Goal: Information Seeking & Learning: Learn about a topic

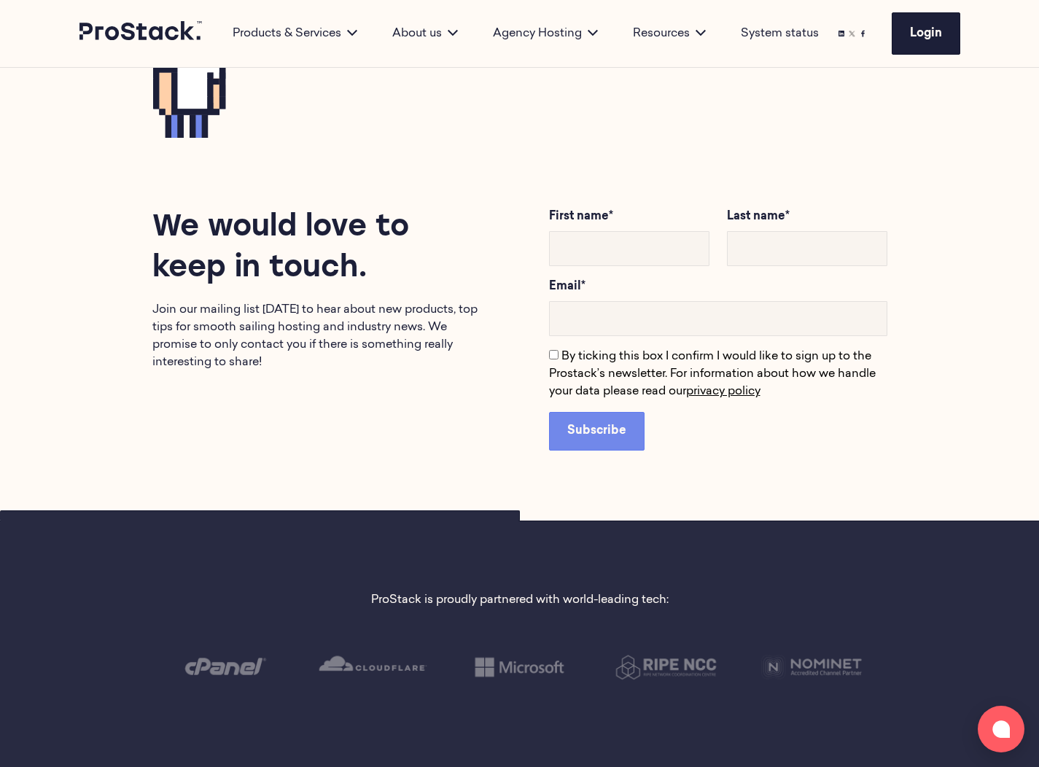
scroll to position [2646, 0]
click at [340, 317] on p "Join our mailing list [DATE] to hear about new products, top tips for smooth sa…" at bounding box center [321, 335] width 338 height 70
click at [328, 258] on h2 "We would love to keep in touch." at bounding box center [321, 248] width 338 height 82
click at [240, 247] on h2 "We would love to keep in touch." at bounding box center [321, 248] width 338 height 82
click at [239, 246] on h2 "We would love to keep in touch." at bounding box center [321, 248] width 338 height 82
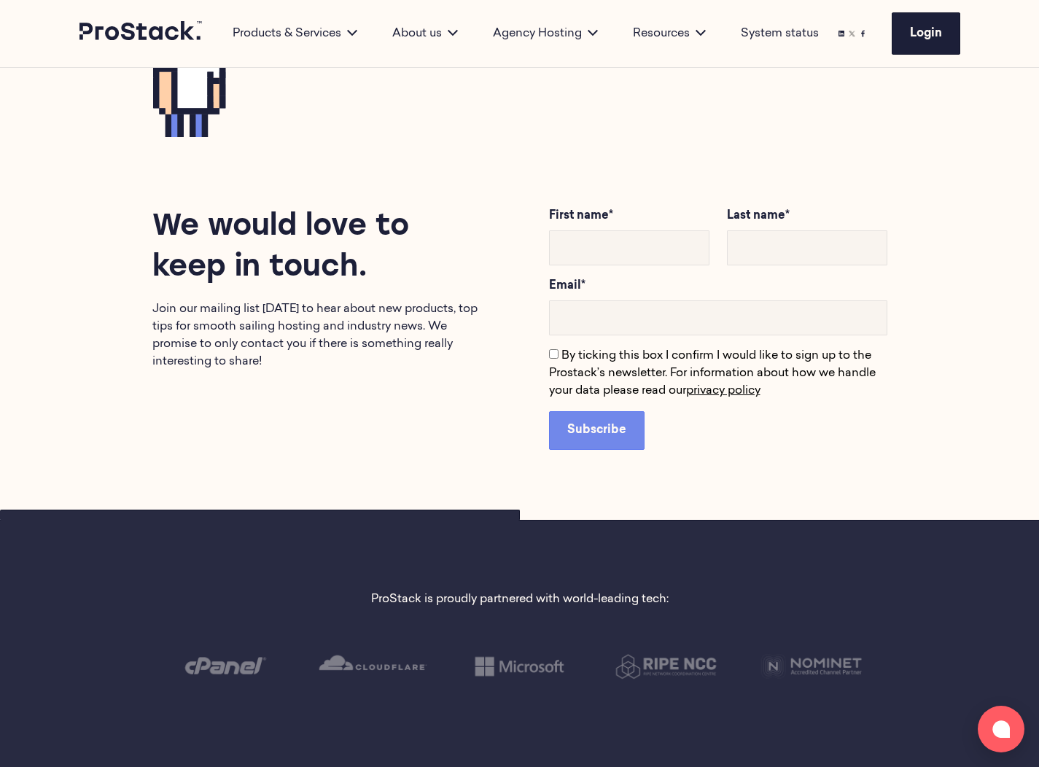
click at [239, 246] on h2 "We would love to keep in touch." at bounding box center [321, 248] width 338 height 82
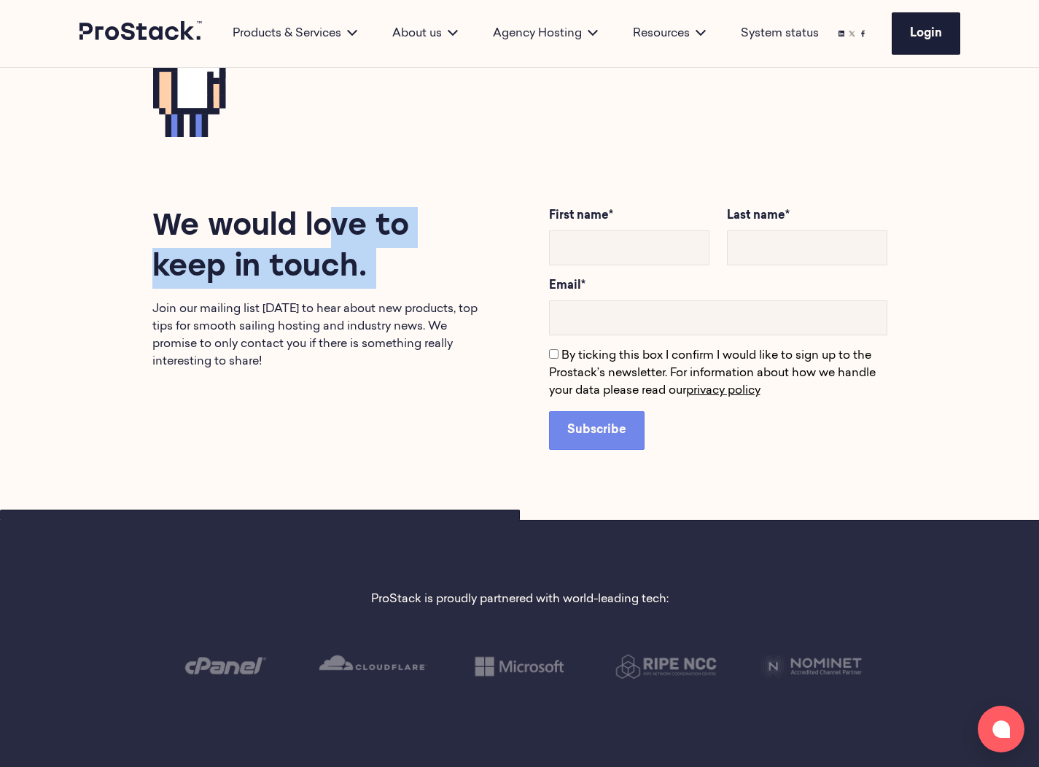
click at [306, 276] on h2 "We would love to keep in touch." at bounding box center [321, 248] width 338 height 82
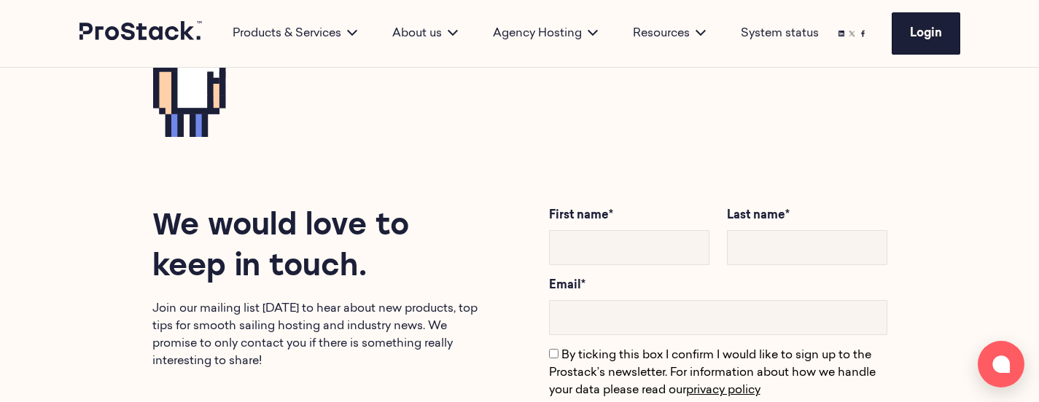
click at [325, 329] on p "Join our mailing list [DATE] to hear about new products, top tips for smooth sa…" at bounding box center [321, 335] width 338 height 70
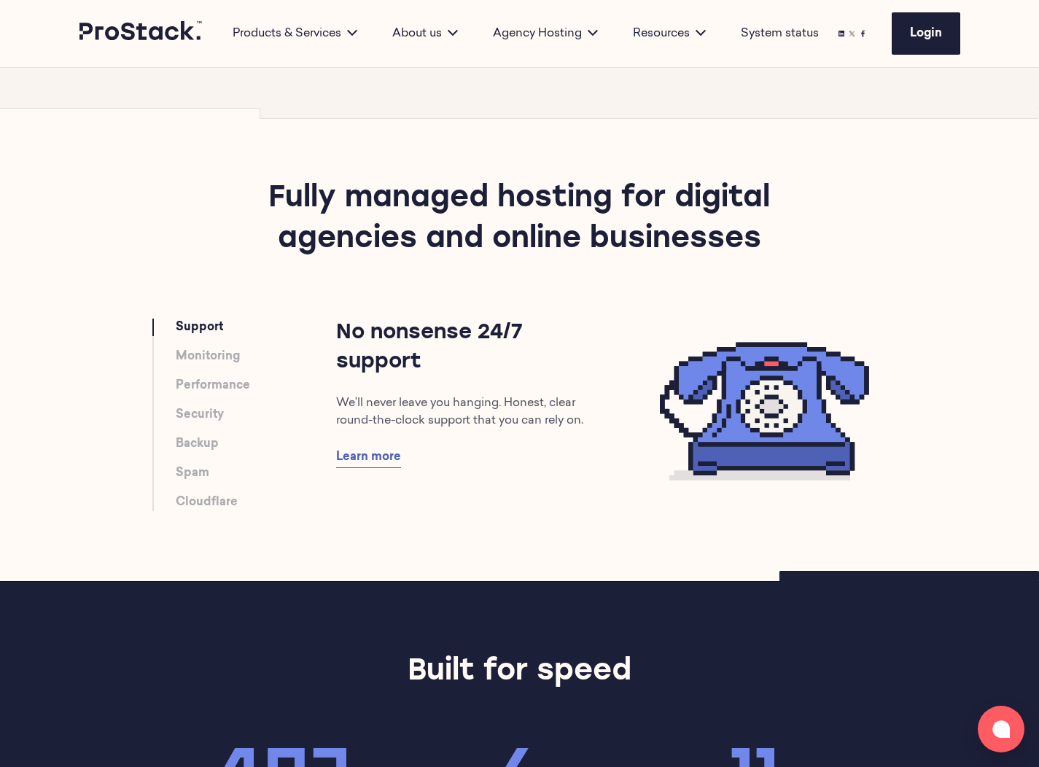
scroll to position [351, 0]
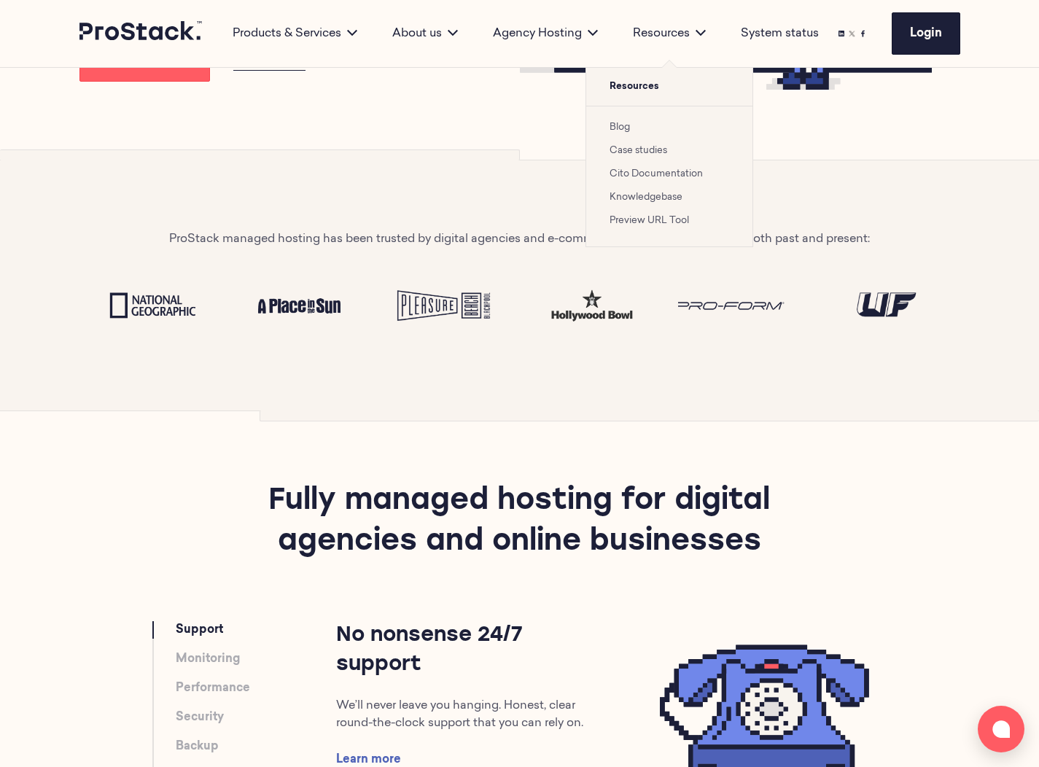
click at [625, 149] on link "Case studies" at bounding box center [638, 150] width 58 height 9
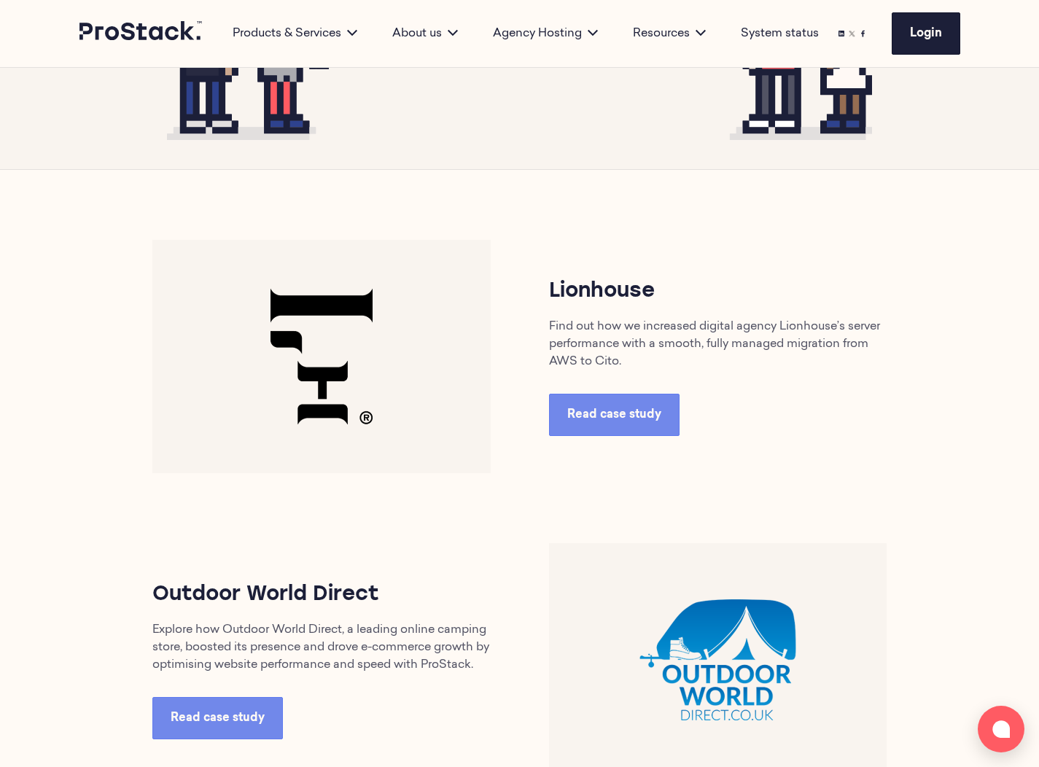
scroll to position [509, 0]
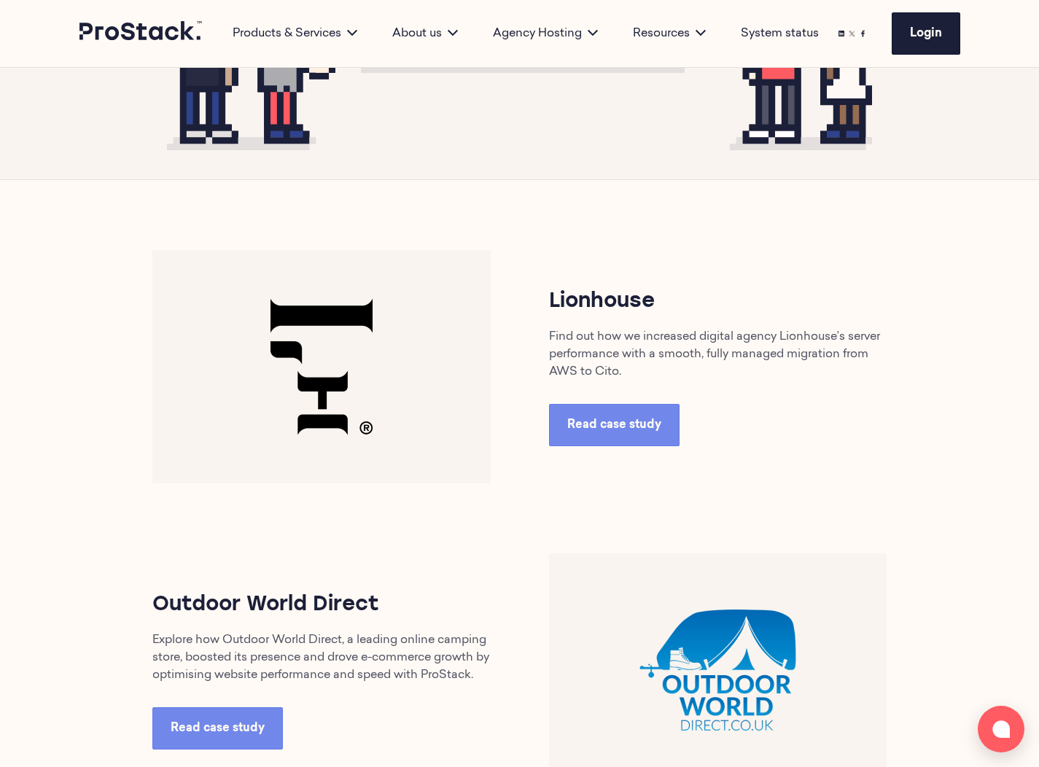
click at [330, 404] on img at bounding box center [321, 366] width 338 height 233
click at [660, 387] on div "Lionhouse Find out how we increased digital agency Lionhouse’s server performan…" at bounding box center [718, 366] width 397 height 159
click at [641, 421] on span "Read case study" at bounding box center [614, 425] width 94 height 12
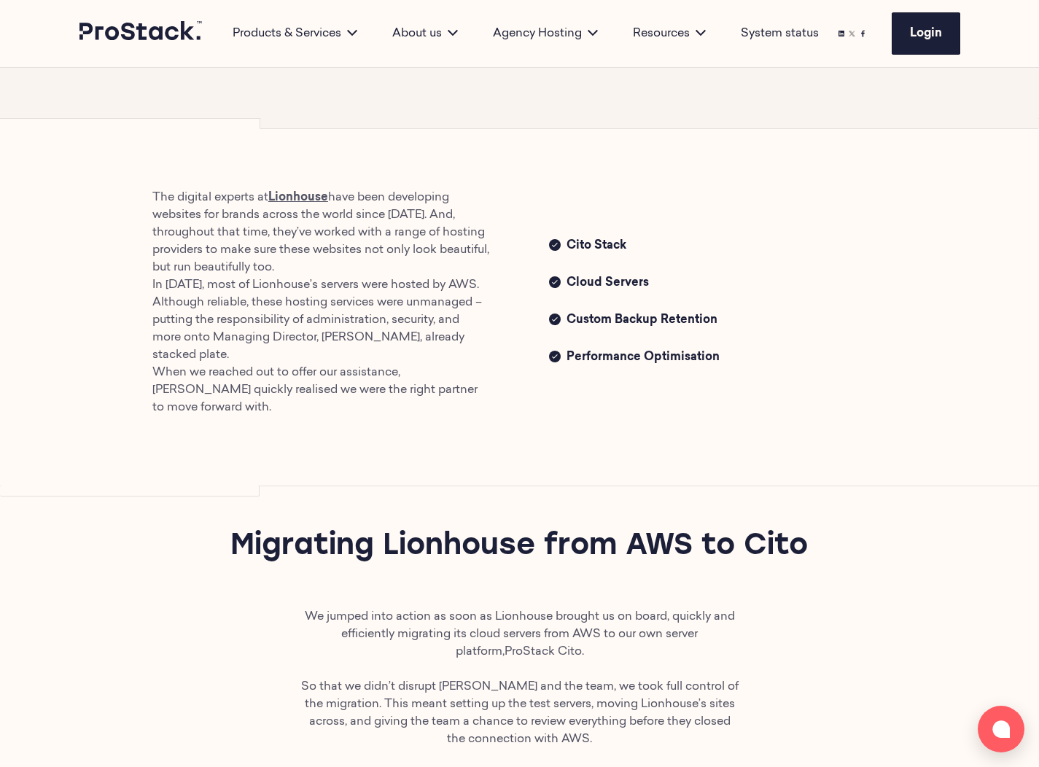
scroll to position [398, 0]
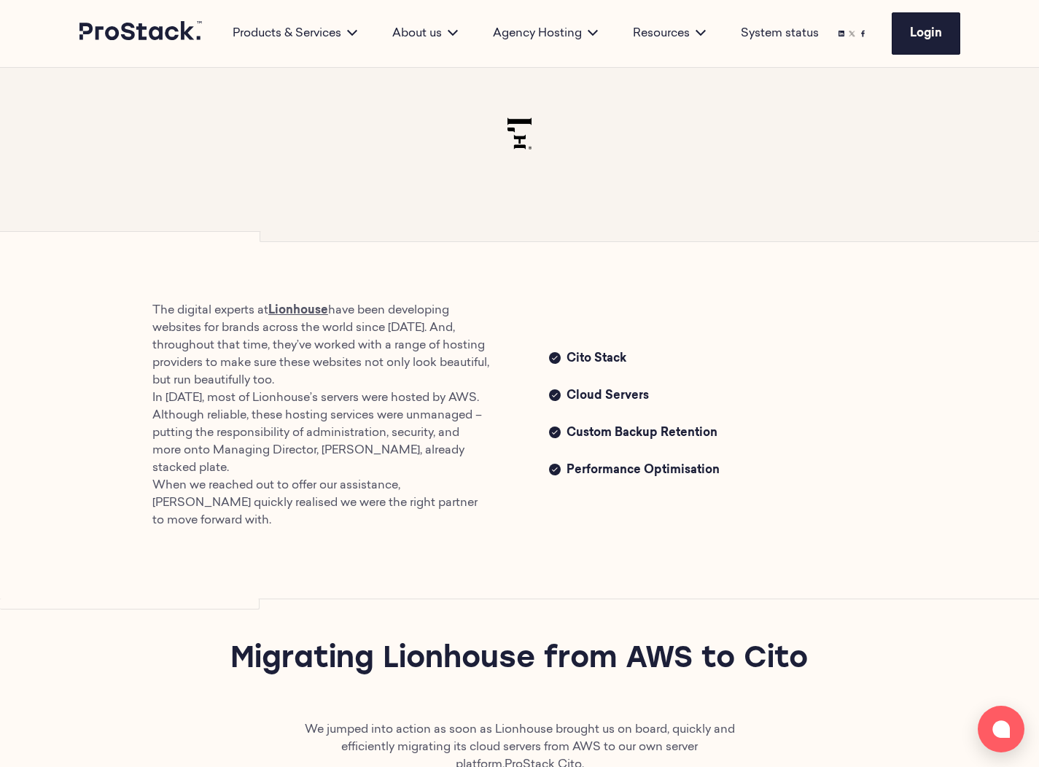
drag, startPoint x: 725, startPoint y: 454, endPoint x: 532, endPoint y: 280, distance: 260.1
click at [532, 280] on div "The digital experts at [GEOGRAPHIC_DATA] have been developing websites for bran…" at bounding box center [519, 415] width 997 height 367
click at [724, 479] on div "The digital experts at [GEOGRAPHIC_DATA] have been developing websites for bran…" at bounding box center [519, 415] width 792 height 227
click at [600, 387] on span "Cloud Servers" at bounding box center [726, 397] width 321 height 20
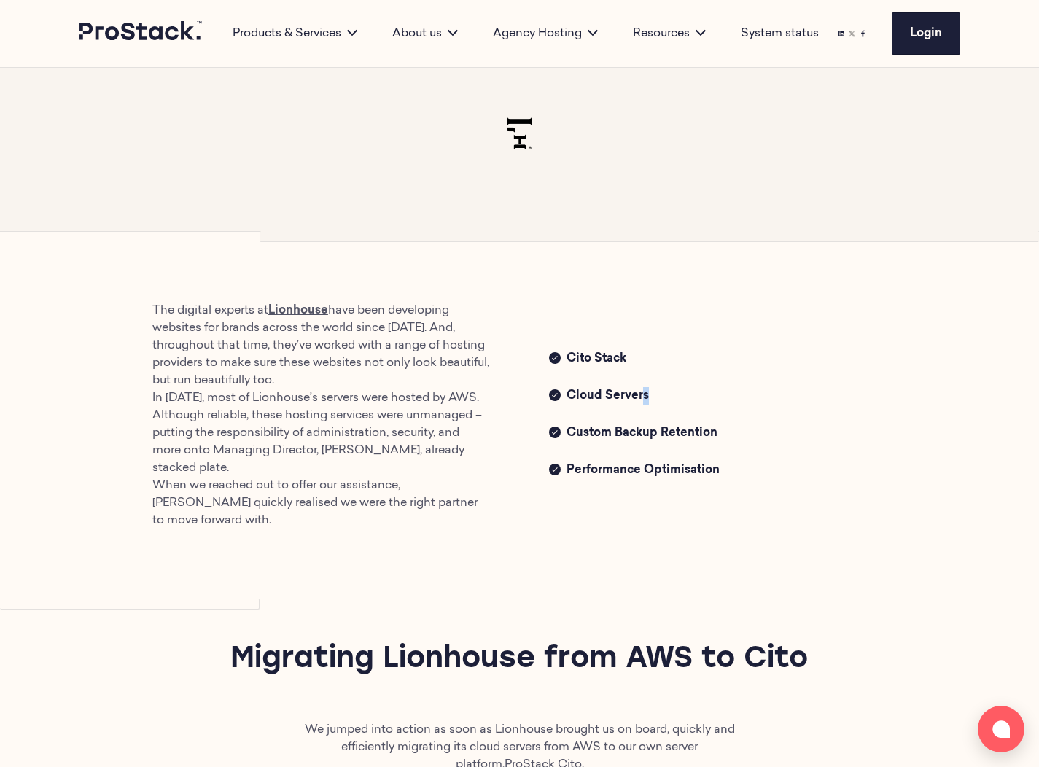
click at [600, 387] on span "Cloud Servers" at bounding box center [726, 397] width 321 height 20
drag, startPoint x: 728, startPoint y: 466, endPoint x: 528, endPoint y: 311, distance: 253.5
click at [528, 311] on div "The digital experts at [GEOGRAPHIC_DATA] have been developing websites for bran…" at bounding box center [519, 415] width 792 height 227
click at [574, 353] on span "Cito Stack" at bounding box center [726, 360] width 321 height 20
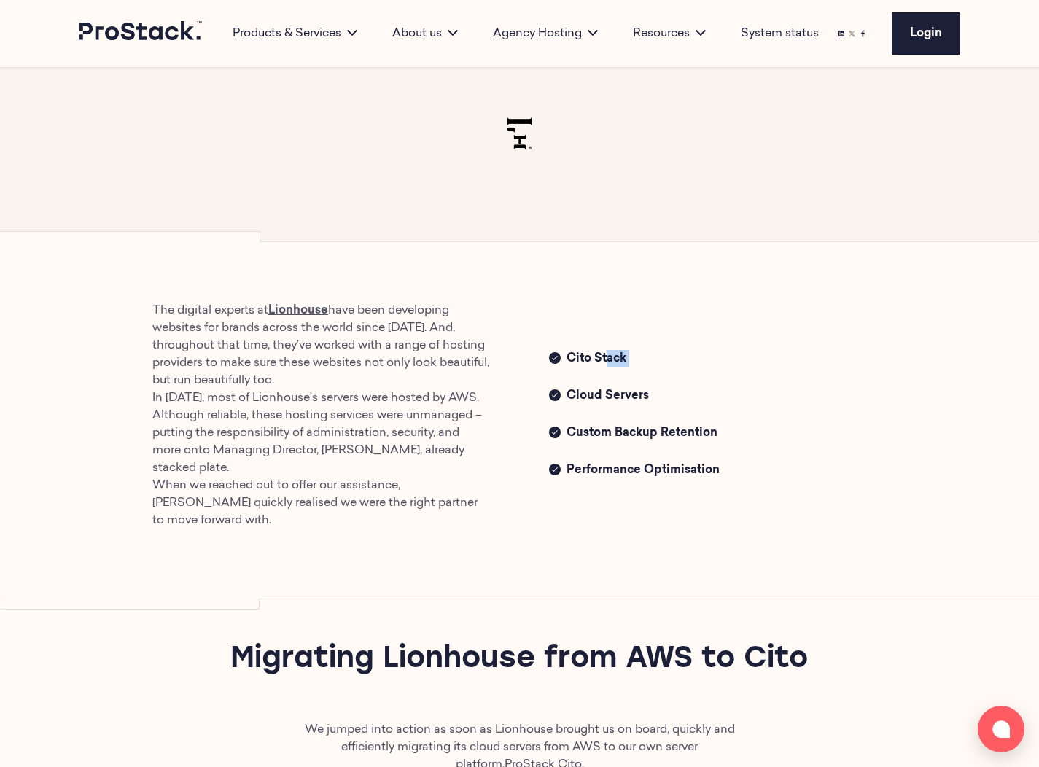
click at [574, 353] on span "Cito Stack" at bounding box center [726, 360] width 321 height 20
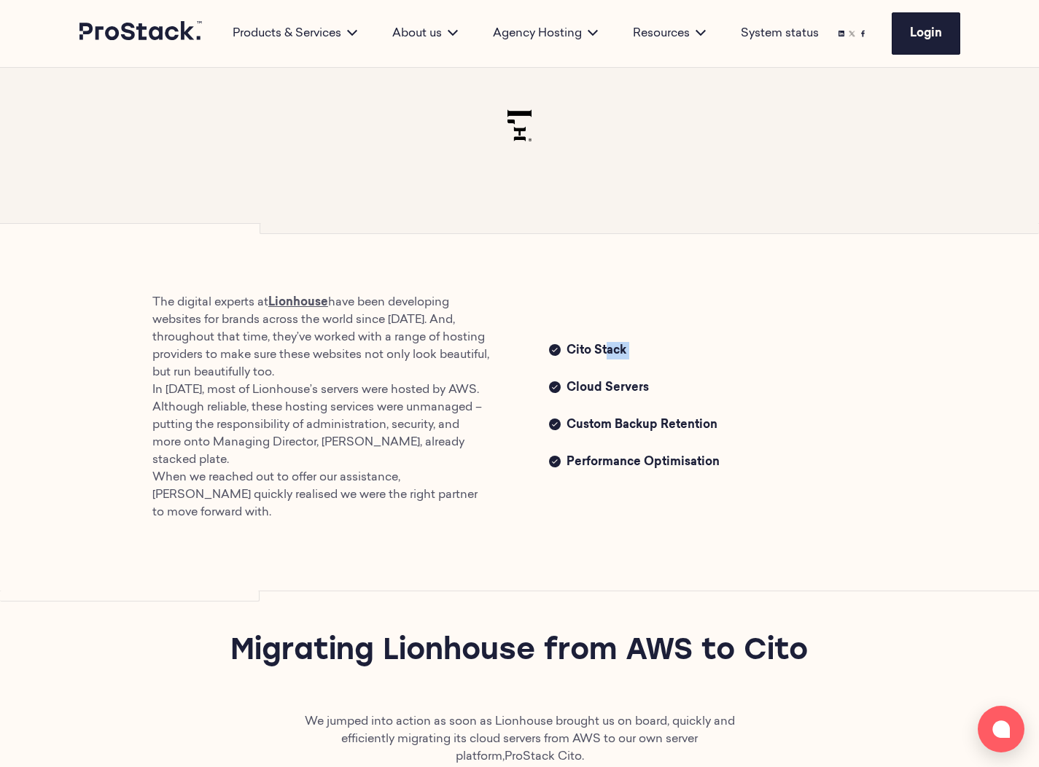
scroll to position [402, 0]
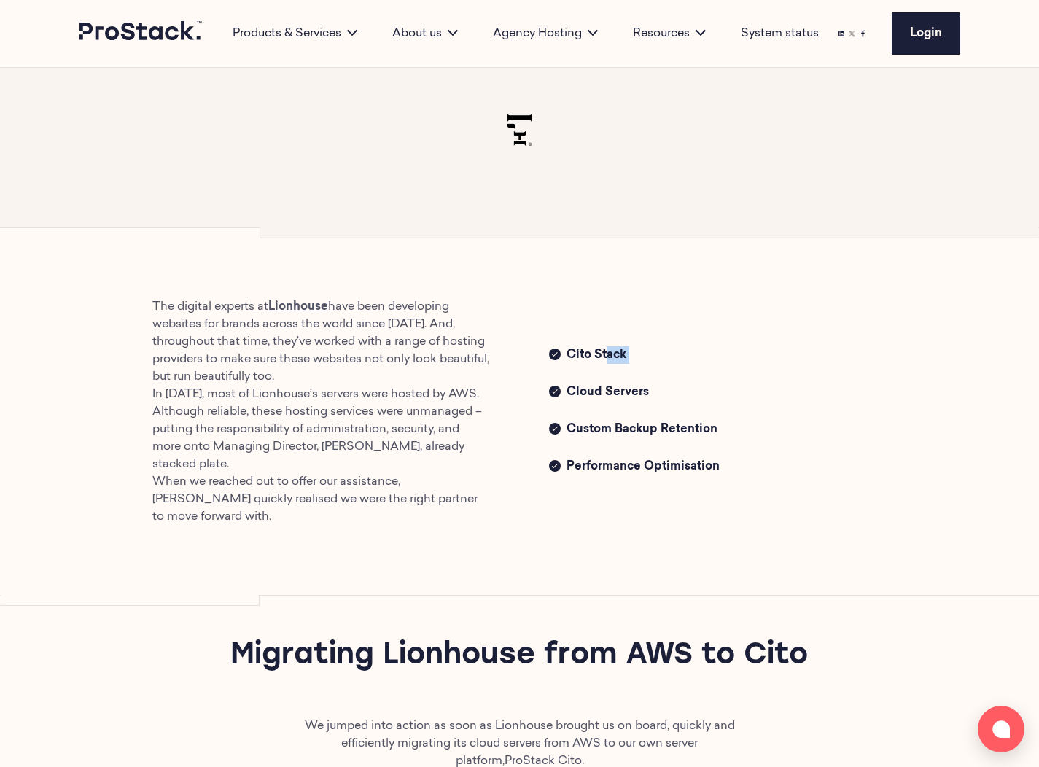
click at [597, 346] on span "Cito Stack" at bounding box center [726, 356] width 321 height 20
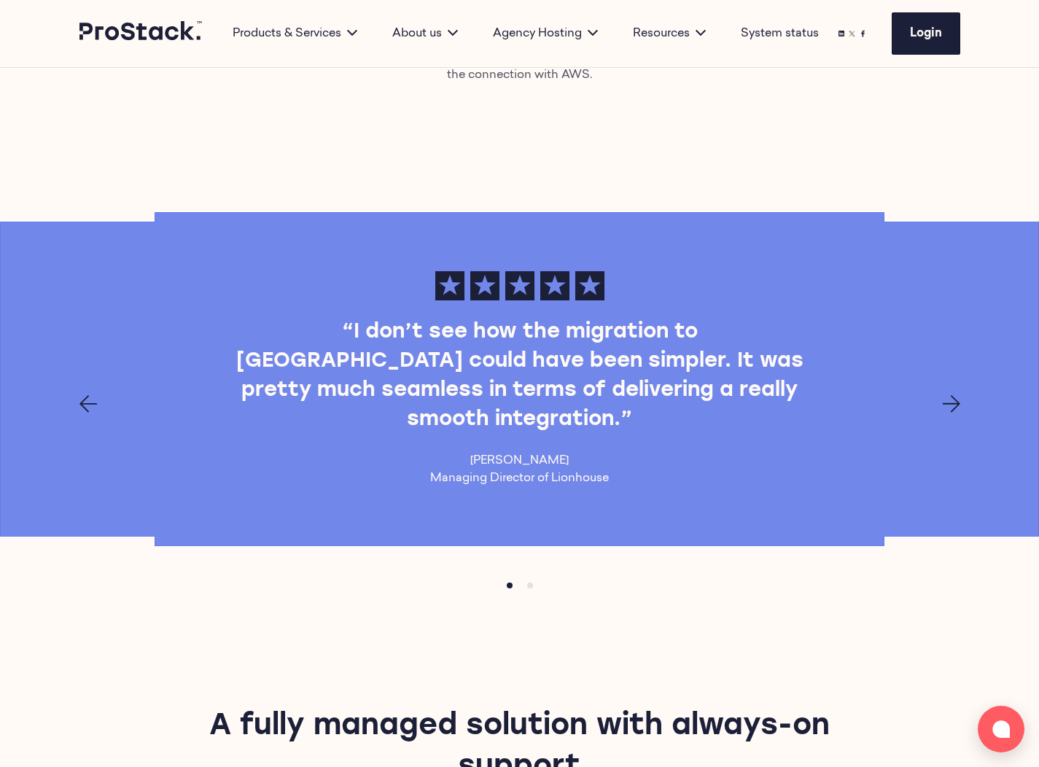
scroll to position [1232, 0]
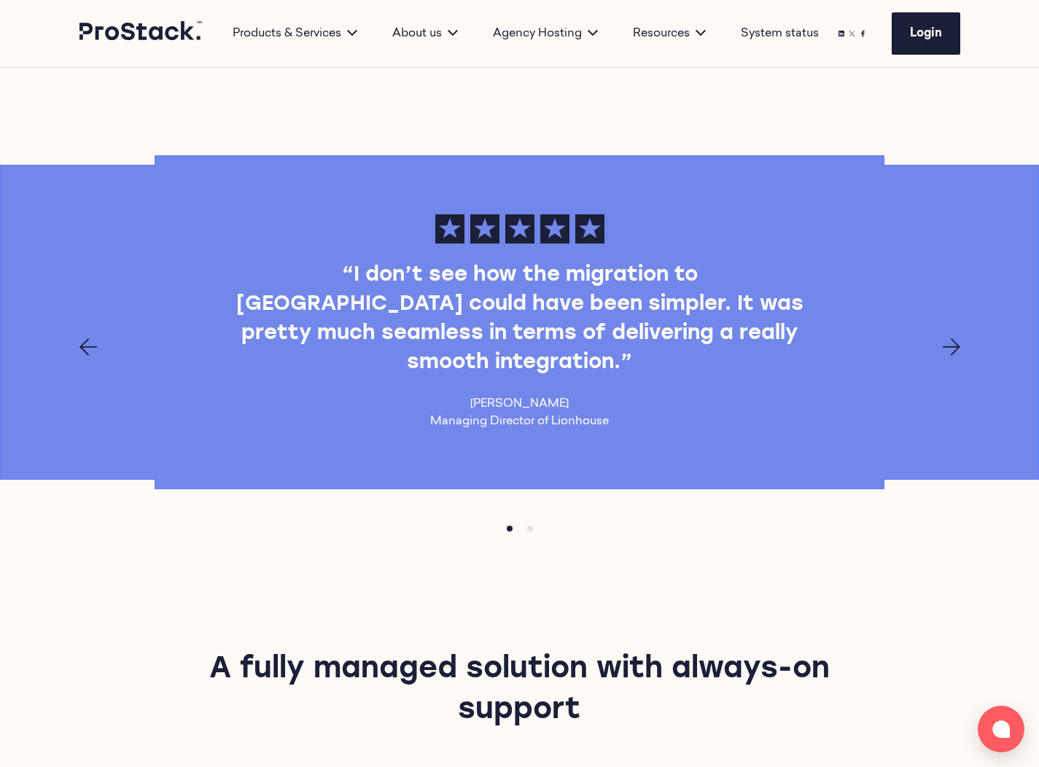
click at [952, 356] on icon "Next page" at bounding box center [950, 346] width 17 height 17
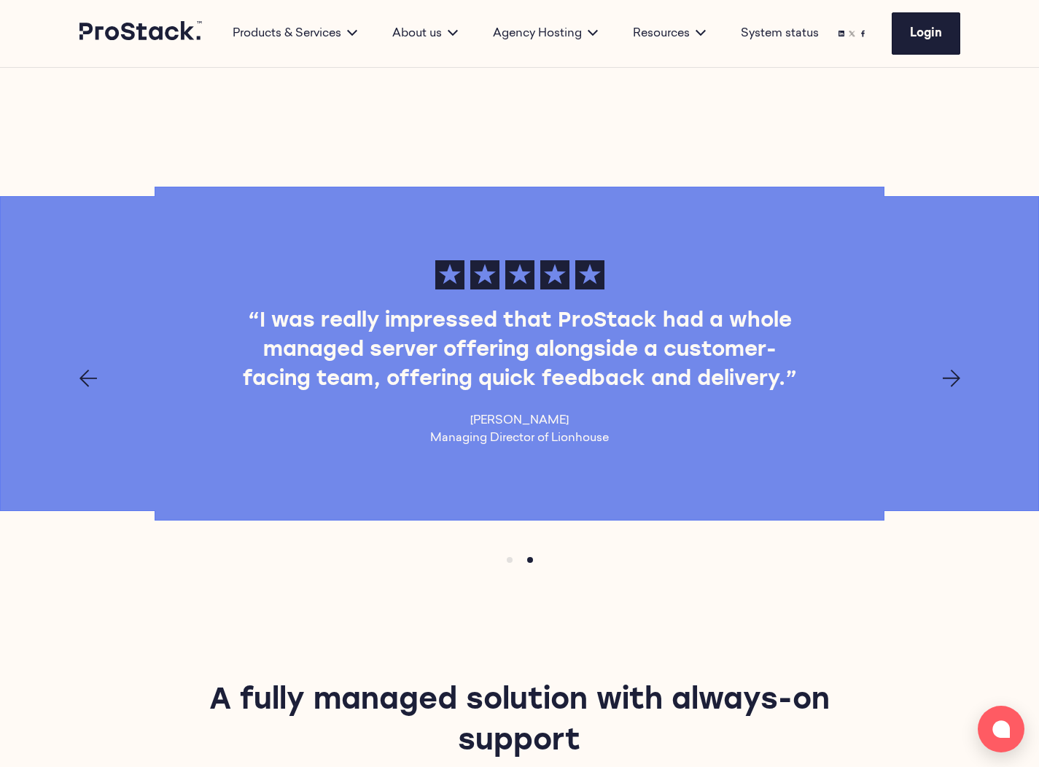
scroll to position [1200, 0]
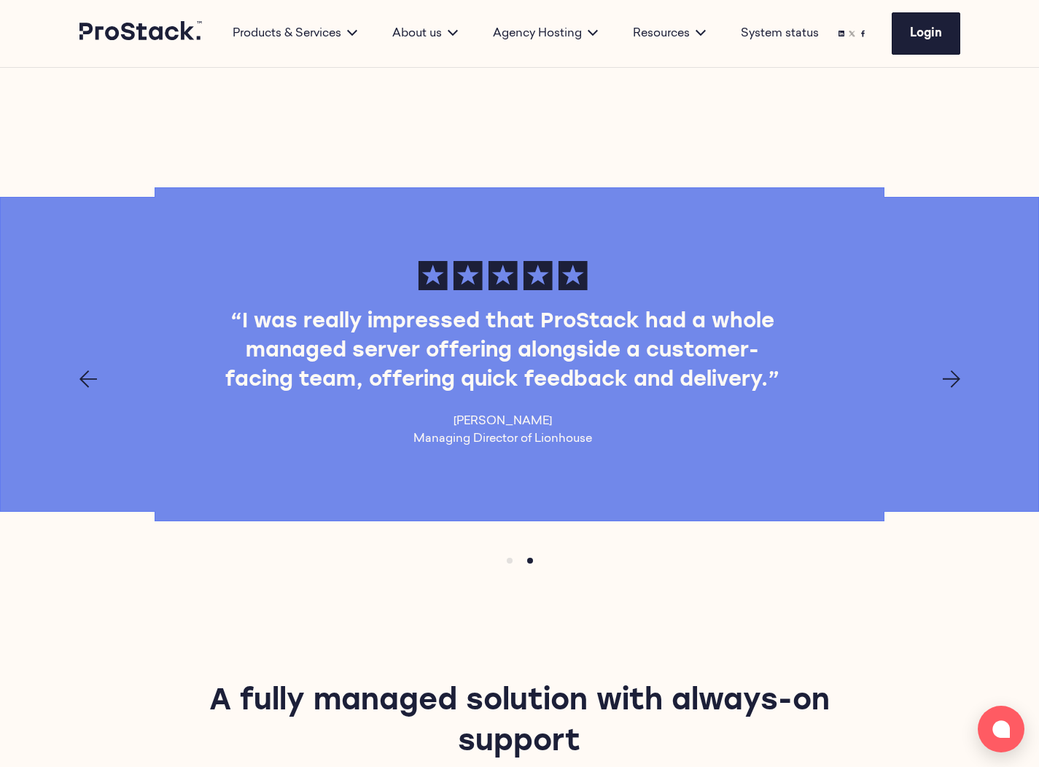
drag, startPoint x: 623, startPoint y: 406, endPoint x: 470, endPoint y: 294, distance: 189.8
click at [470, 293] on div "“I was really impressed that ProStack had a whole managed server offering along…" at bounding box center [502, 354] width 997 height 216
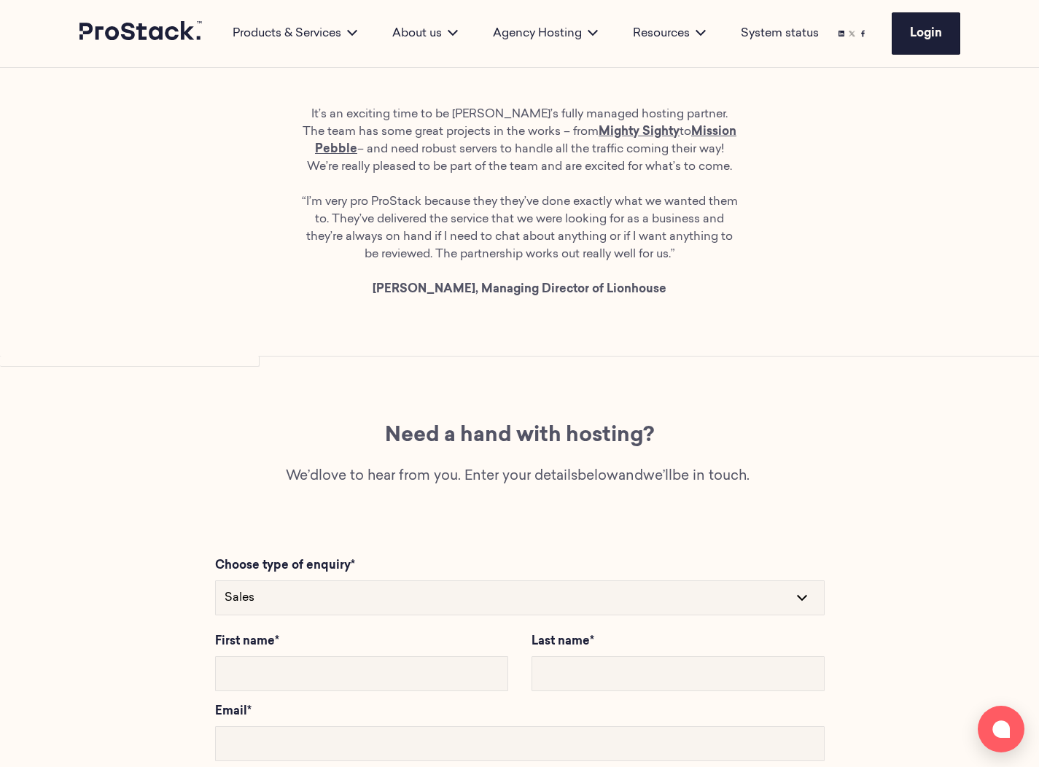
scroll to position [2902, 0]
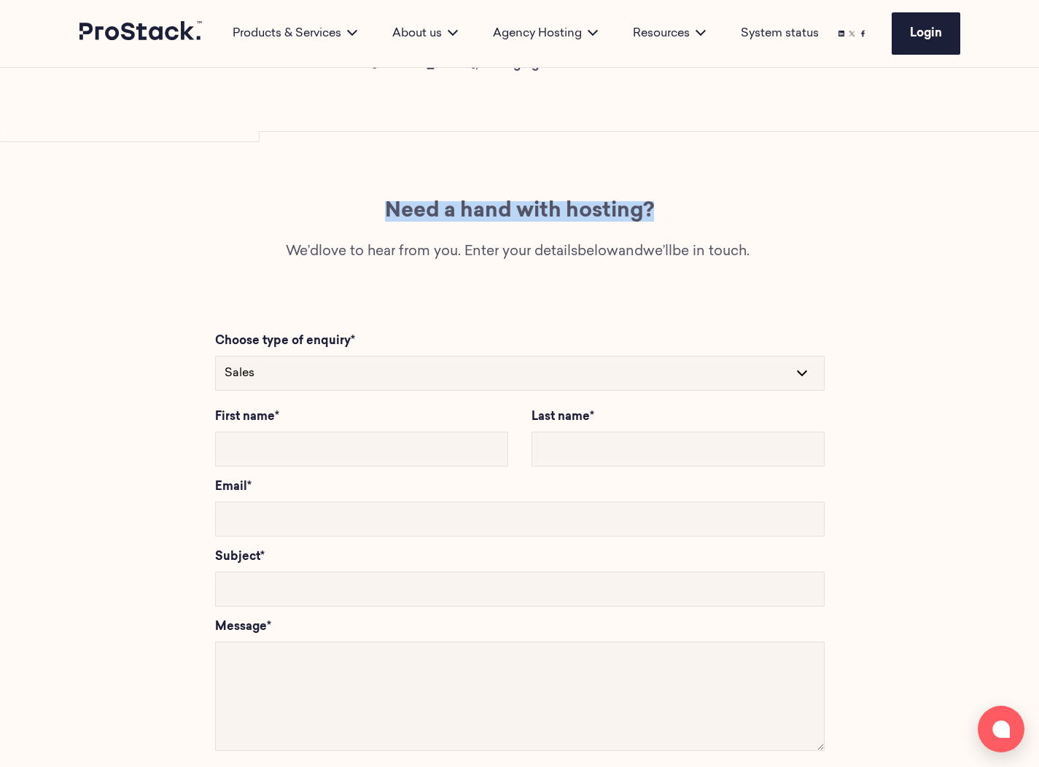
drag, startPoint x: 487, startPoint y: 147, endPoint x: 692, endPoint y: 157, distance: 205.8
click at [692, 201] on h2 "Need a hand with hosting?" at bounding box center [519, 211] width 528 height 20
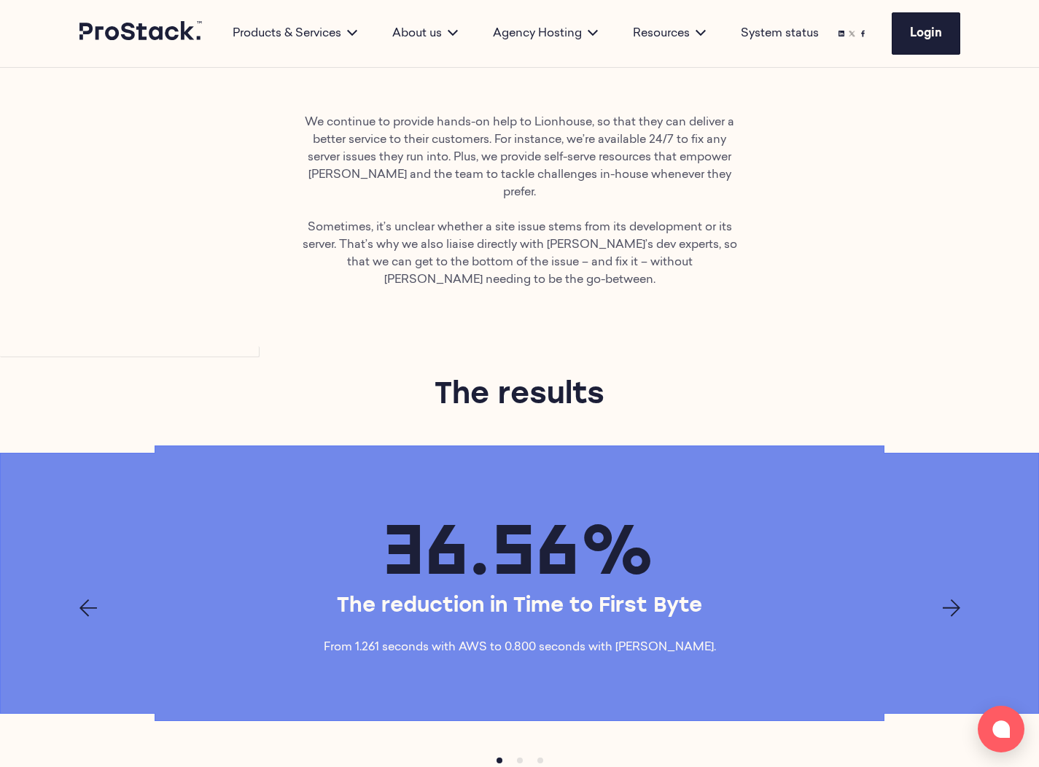
scroll to position [1893, 0]
